Goal: Task Accomplishment & Management: Use online tool/utility

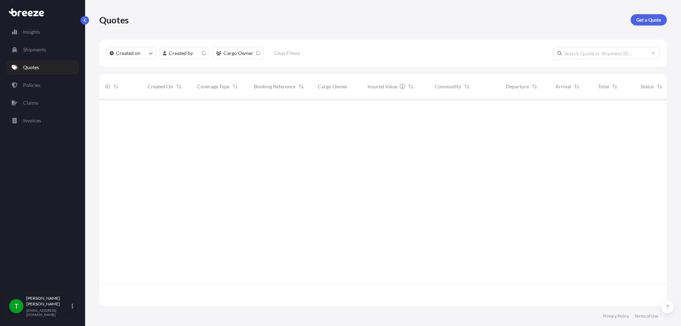
scroll to position [205, 562]
click at [656, 18] on p "Get a Quote" at bounding box center [648, 19] width 25 height 7
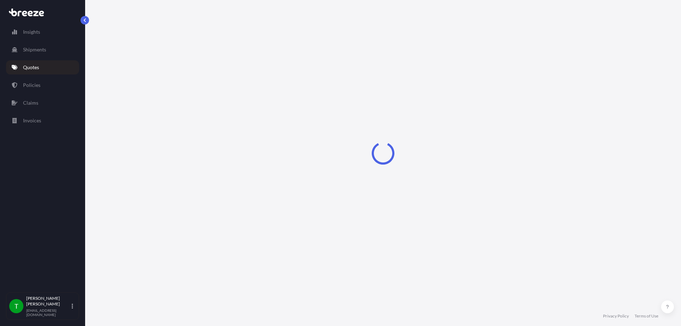
select select "Sea"
select select "1"
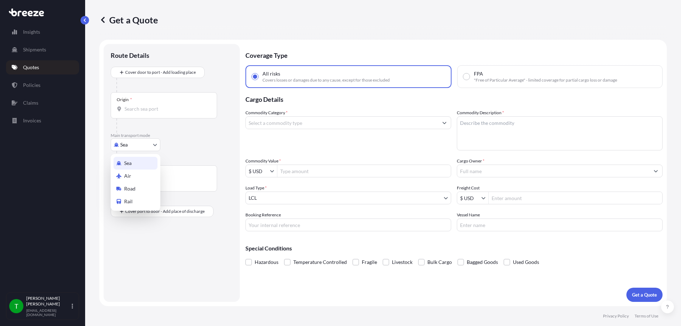
click at [130, 149] on body "Insights Shipments Quotes Policies Claims Invoices T [PERSON_NAME] [EMAIL_ADDRE…" at bounding box center [340, 163] width 681 height 326
click at [132, 189] on span "Road" at bounding box center [129, 188] width 11 height 7
select select "Road"
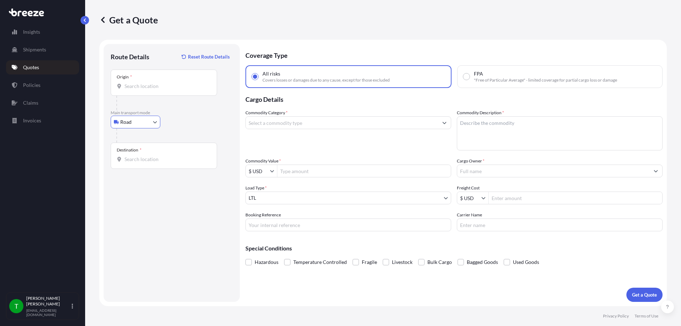
click at [136, 90] on div "Origin *" at bounding box center [164, 83] width 106 height 26
click at [136, 90] on input "Origin *" at bounding box center [166, 86] width 84 height 7
type input "Elgin, IL 60123, [GEOGRAPHIC_DATA]"
click at [132, 151] on div "Destination *" at bounding box center [129, 150] width 25 height 6
click at [132, 156] on input "Destination *" at bounding box center [166, 159] width 84 height 7
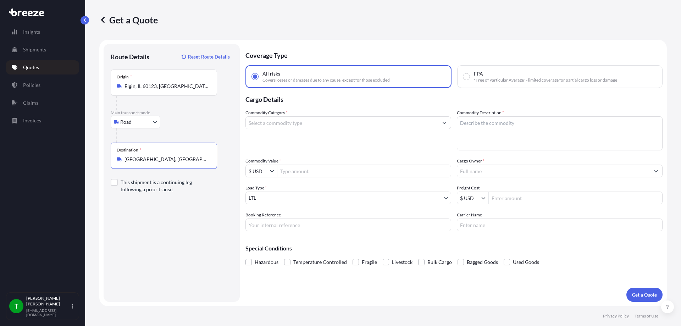
type input "[GEOGRAPHIC_DATA], [GEOGRAPHIC_DATA]"
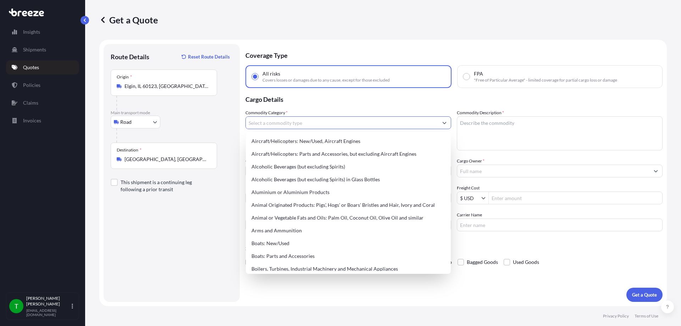
click at [304, 124] on input "Commodity Category *" at bounding box center [342, 122] width 192 height 13
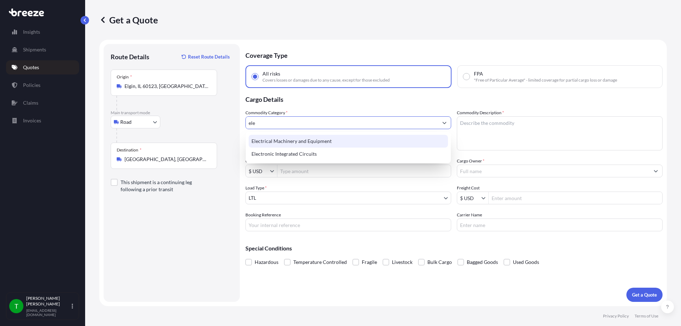
click at [317, 141] on div "Electrical Machinery and Equipment" at bounding box center [348, 141] width 199 height 13
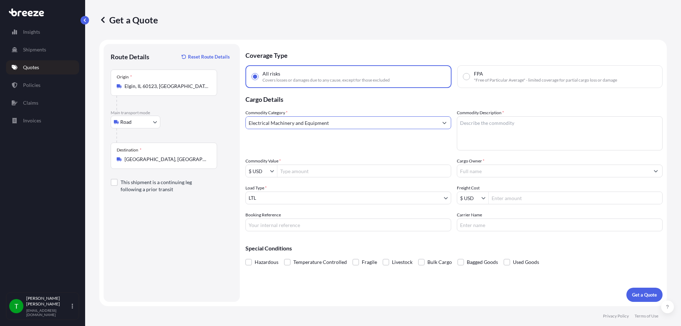
type input "Electrical Machinery and Equipment"
click at [498, 132] on textarea "Commodity Description *" at bounding box center [560, 133] width 206 height 34
type textarea "circuit breakers"
type input "208,000"
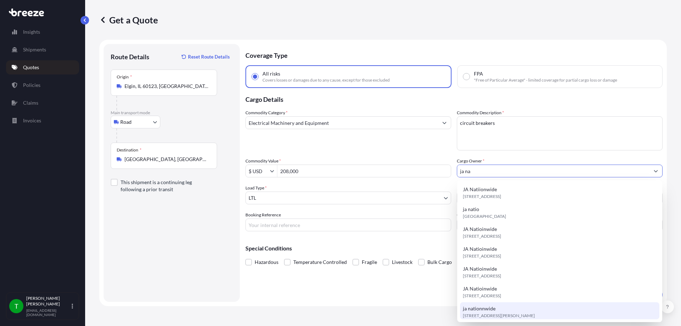
click at [485, 313] on span "[STREET_ADDRESS][PERSON_NAME]" at bounding box center [499, 315] width 72 height 7
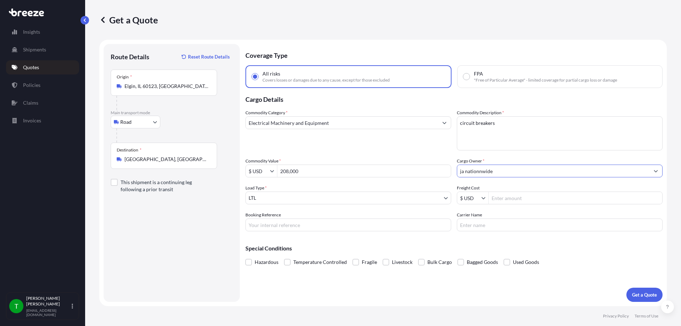
type input "ja nationnwide"
click at [518, 198] on input "Freight Cost" at bounding box center [575, 198] width 173 height 13
type input "1,300"
click at [643, 295] on p "Get a Quote" at bounding box center [644, 294] width 25 height 7
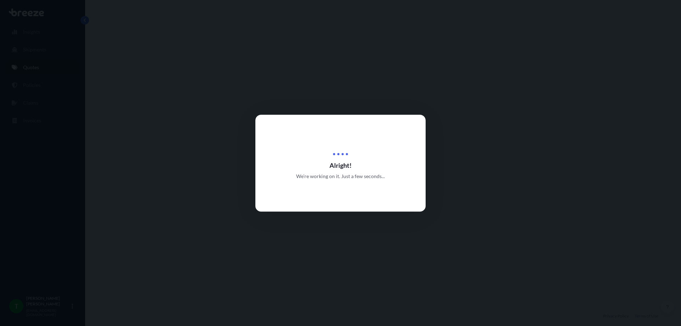
select select "Road"
select select "1"
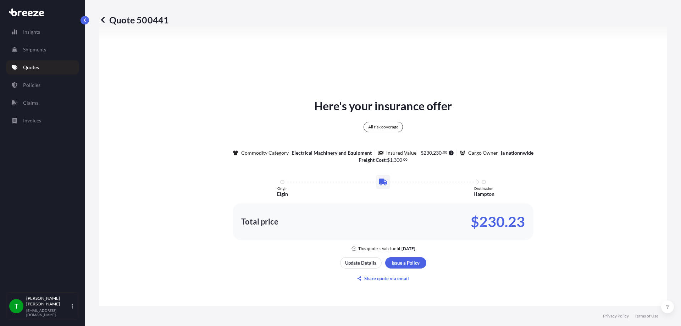
scroll to position [293, 0]
